Goal: Task Accomplishment & Management: Manage account settings

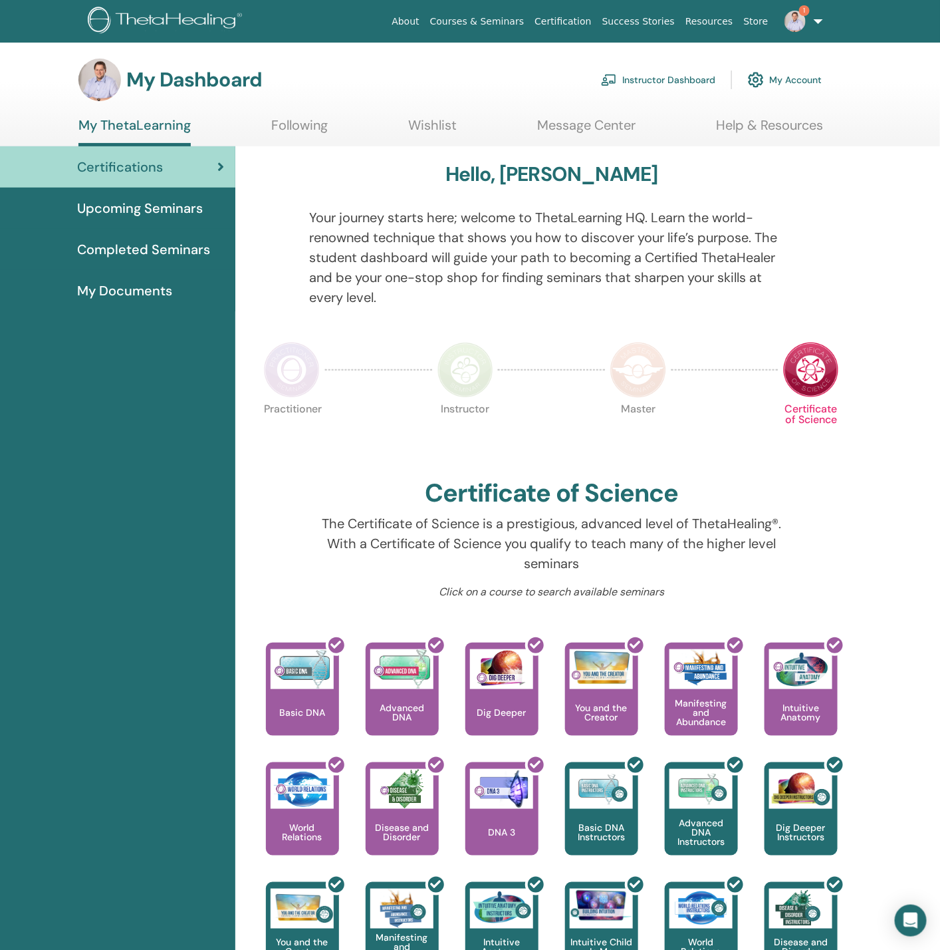
click at [674, 66] on link "Instructor Dashboard" at bounding box center [658, 79] width 114 height 29
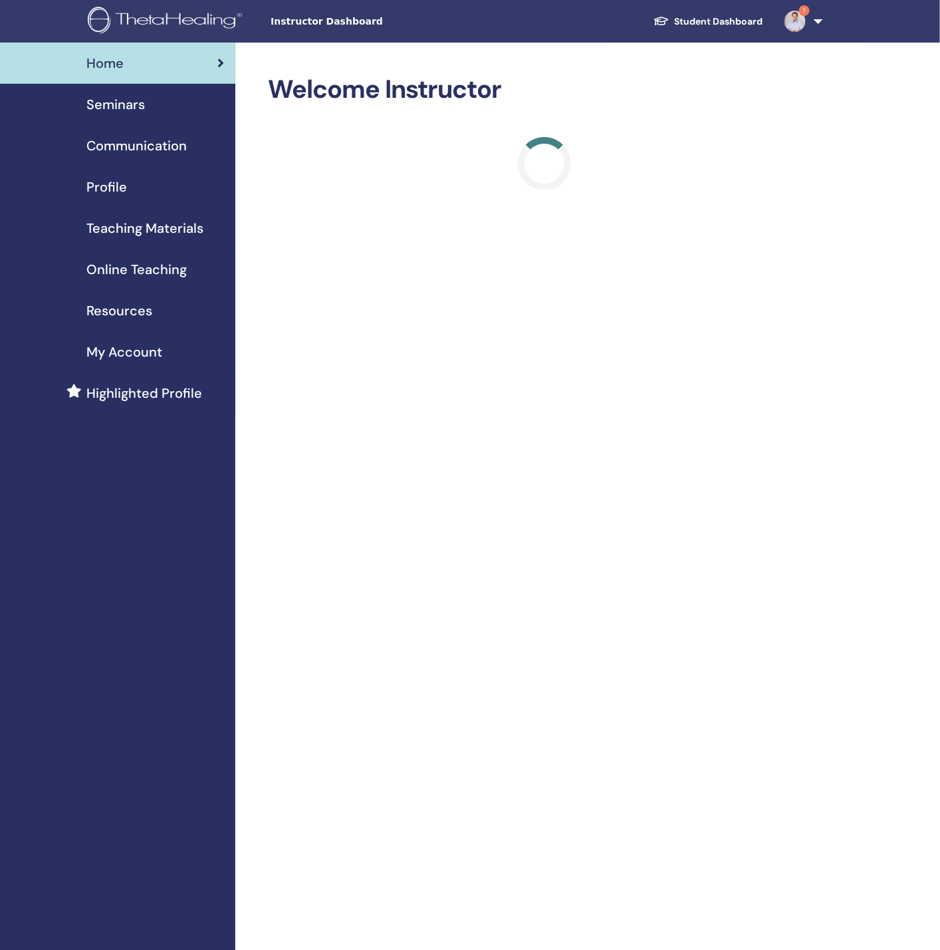
click at [89, 108] on span "Seminars" at bounding box center [115, 104] width 59 height 20
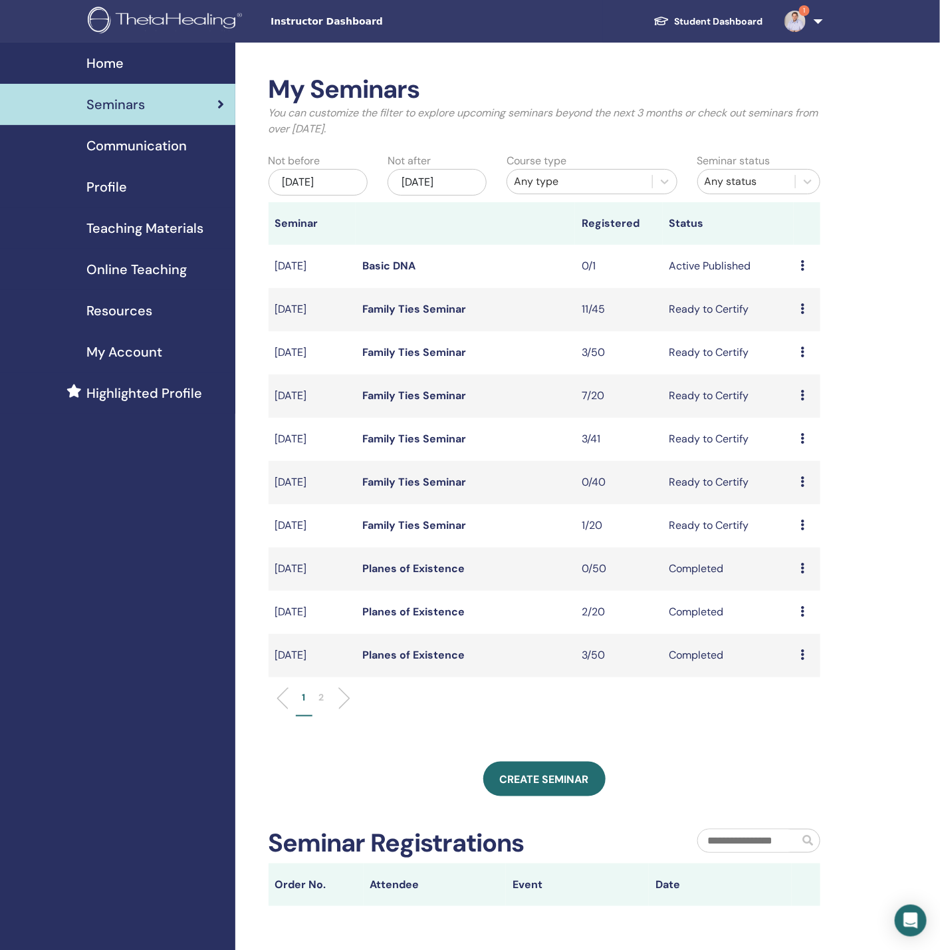
click at [401, 259] on link "Basic DNA" at bounding box center [388, 266] width 53 height 14
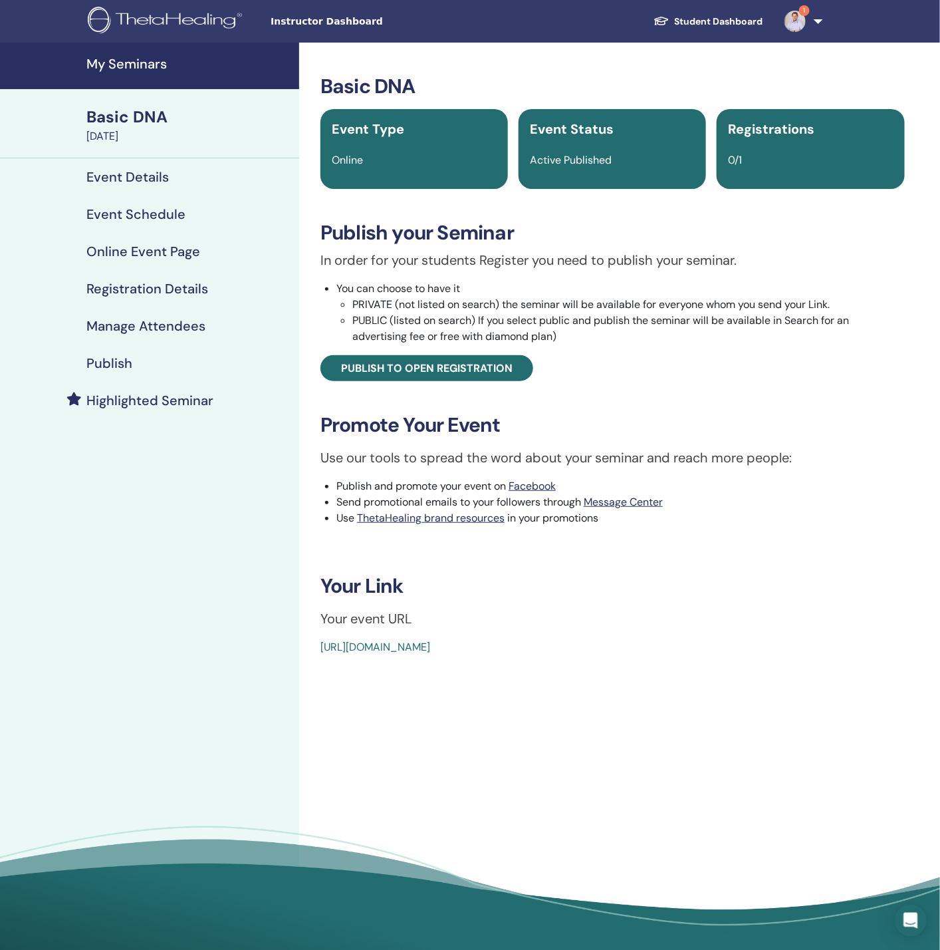
click at [140, 259] on h4 "Online Event Page" at bounding box center [143, 251] width 114 height 16
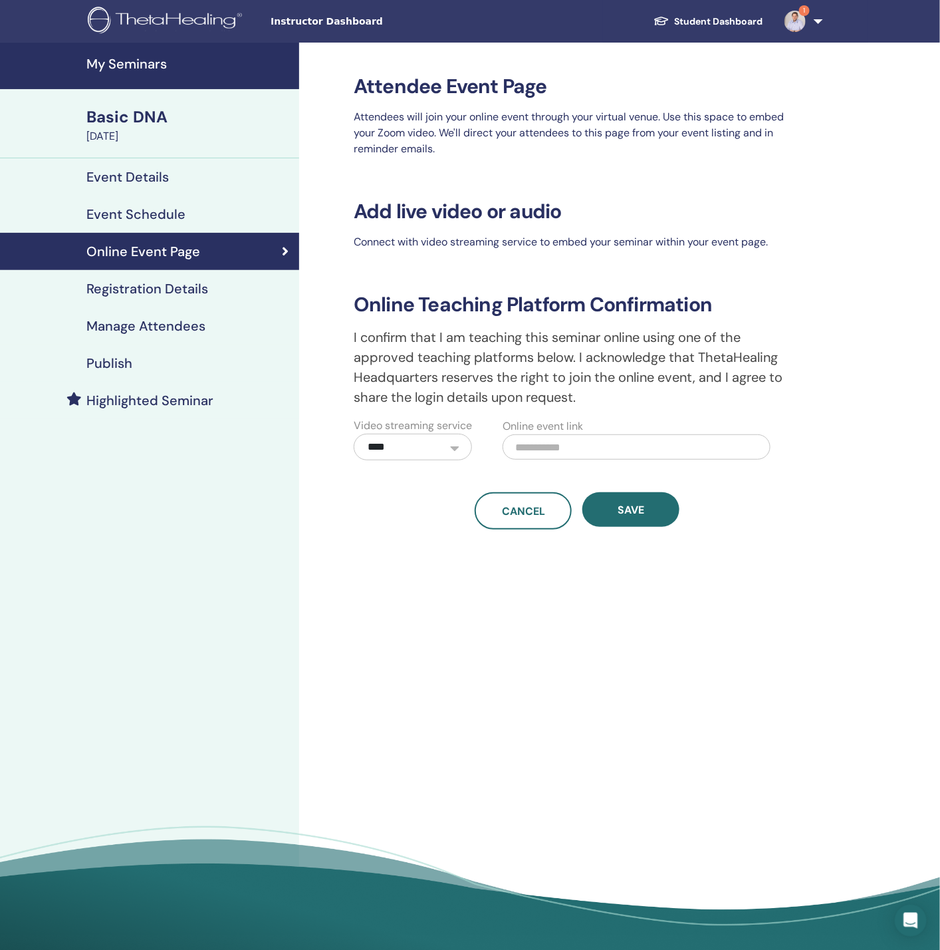
click at [154, 209] on h4 "Event Schedule" at bounding box center [135, 214] width 99 height 16
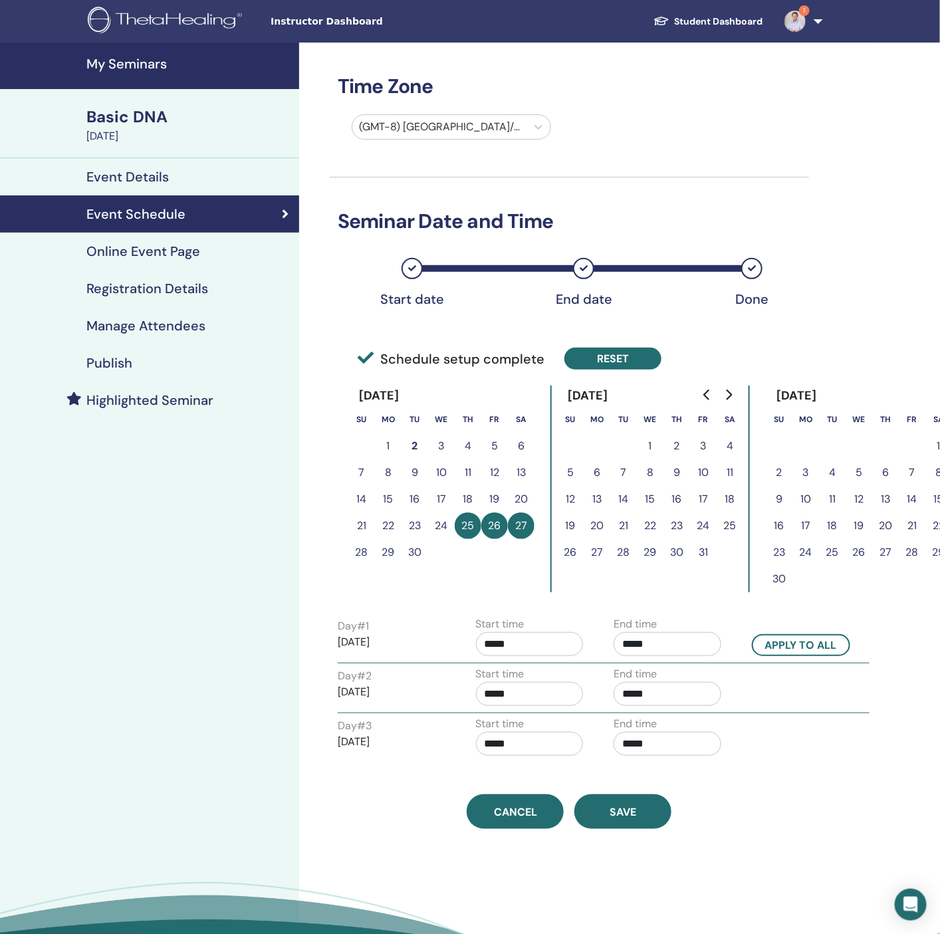
click at [618, 353] on button "Reset" at bounding box center [613, 359] width 97 height 22
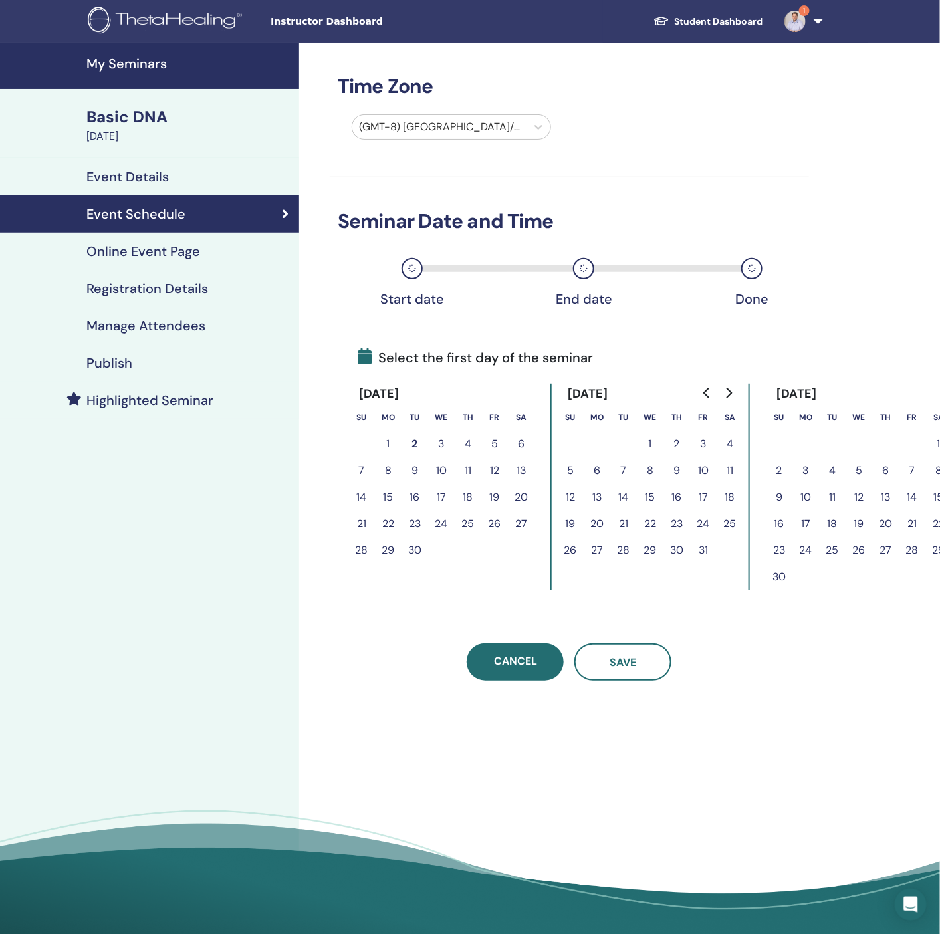
click at [145, 114] on div "Basic DNA" at bounding box center [188, 117] width 205 height 23
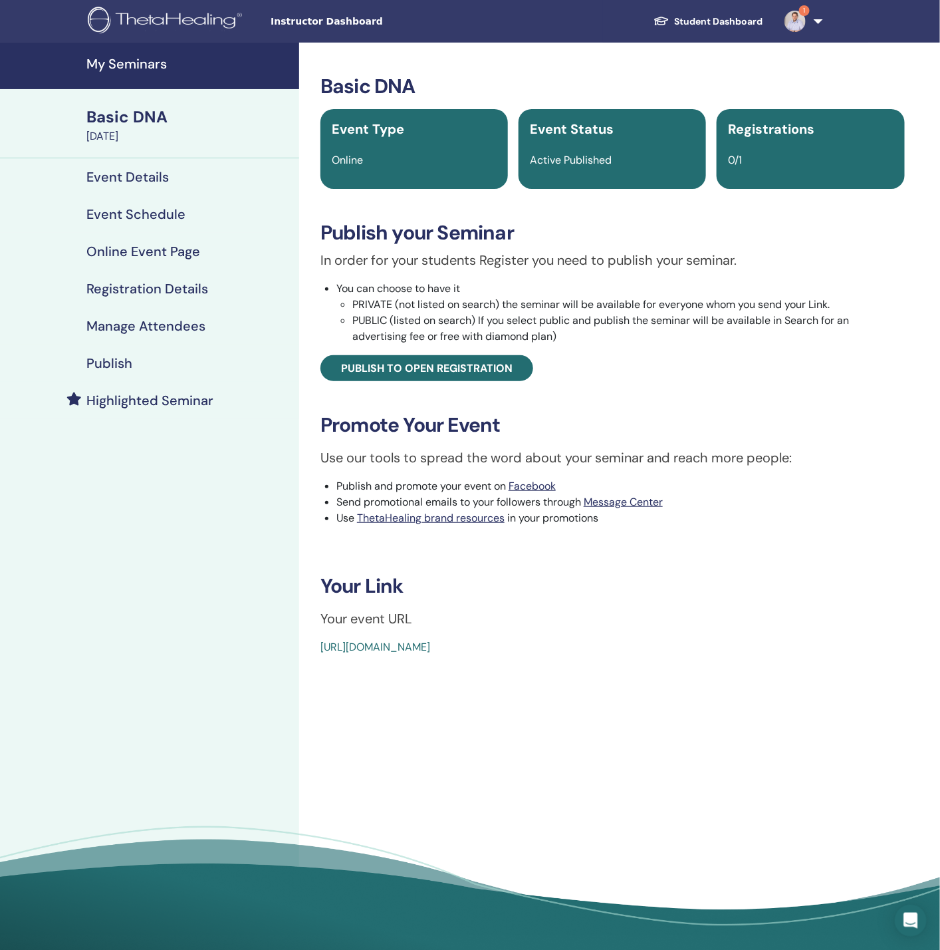
click at [146, 68] on h4 "My Seminars" at bounding box center [188, 64] width 205 height 16
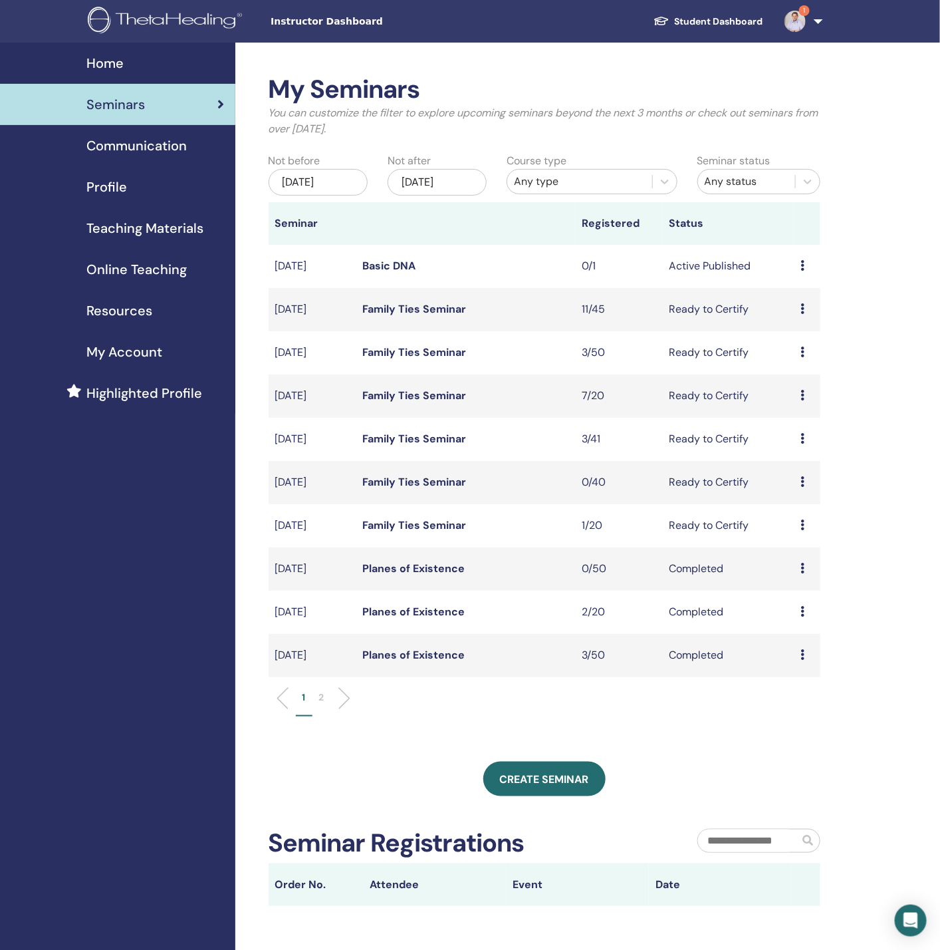
click at [801, 261] on icon at bounding box center [803, 265] width 4 height 11
click at [788, 335] on p "Cancel" at bounding box center [798, 333] width 51 height 16
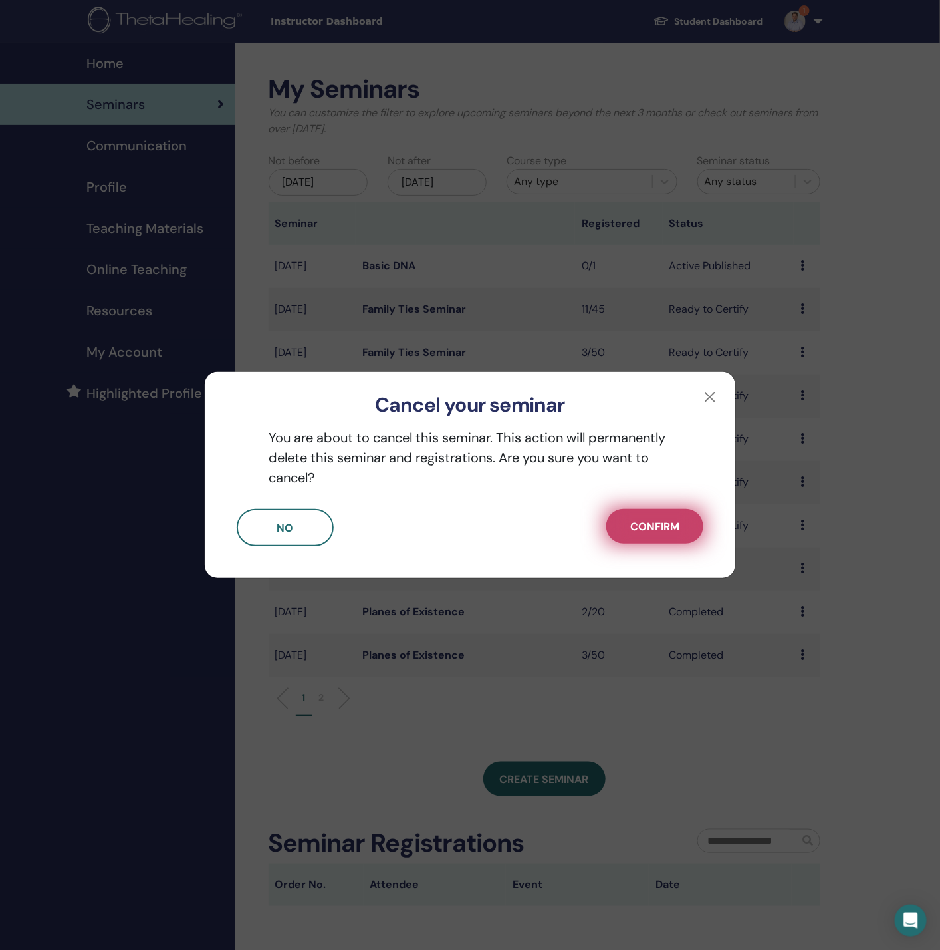
click at [640, 518] on button "Confirm" at bounding box center [654, 526] width 97 height 35
